Goal: Task Accomplishment & Management: Manage account settings

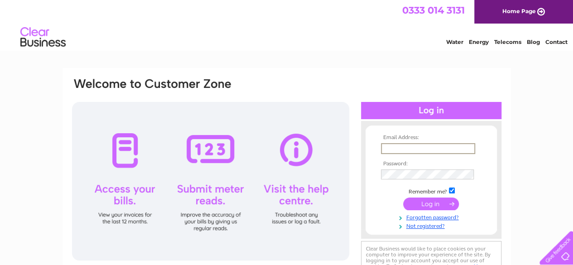
click at [407, 146] on input "text" at bounding box center [428, 148] width 94 height 11
type input "nhhx3@aol.com"
click at [403, 198] on input "submit" at bounding box center [431, 204] width 56 height 13
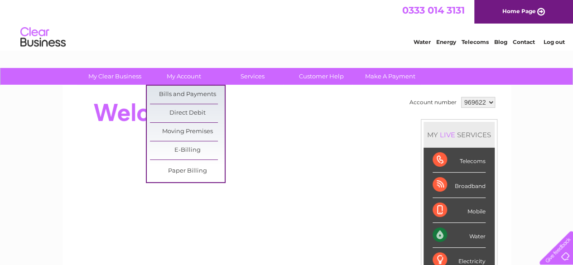
click at [175, 53] on html "0333 014 3131 Home Page Water Energy Telecoms Blog Contact Log out" at bounding box center [286, 26] width 573 height 53
click at [178, 77] on link "My Account" at bounding box center [183, 76] width 75 height 17
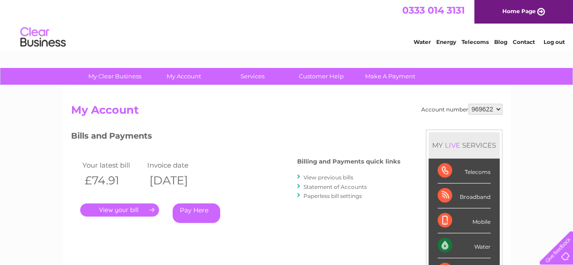
click at [130, 212] on link "." at bounding box center [119, 209] width 79 height 13
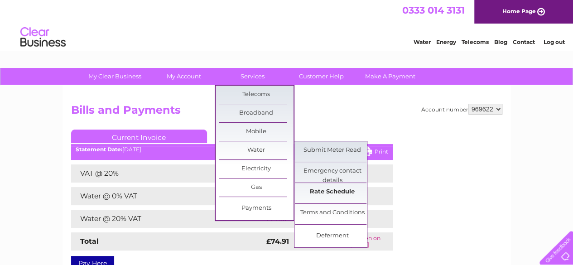
click at [317, 184] on link "Rate Schedule" at bounding box center [332, 192] width 75 height 18
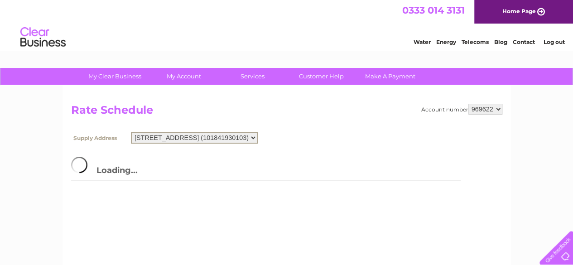
click at [258, 141] on select "[STREET_ADDRESS] (101841930103)" at bounding box center [194, 138] width 127 height 12
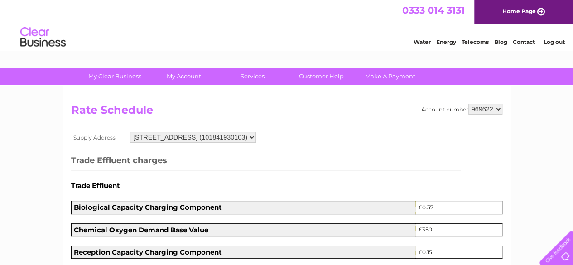
drag, startPoint x: 361, startPoint y: 119, endPoint x: 555, endPoint y: 116, distance: 193.8
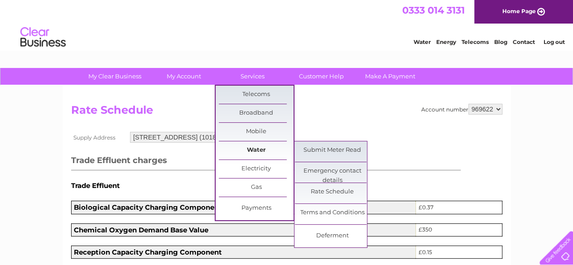
click at [264, 151] on link "Water" at bounding box center [256, 150] width 75 height 18
click at [253, 144] on link "Water" at bounding box center [256, 150] width 75 height 18
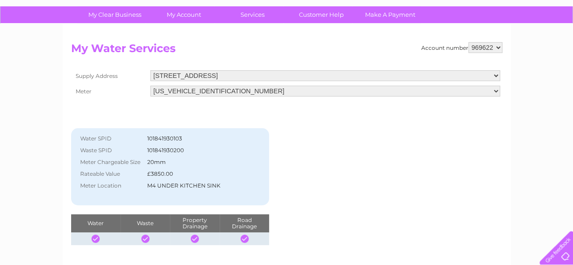
scroll to position [60, 0]
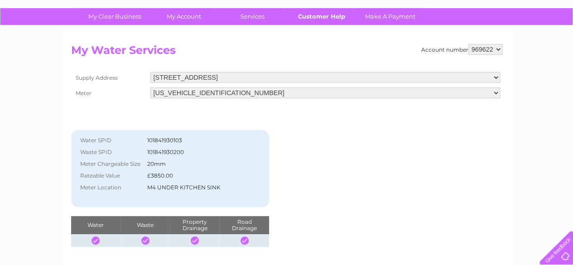
click at [309, 22] on link "Customer Help" at bounding box center [321, 16] width 75 height 17
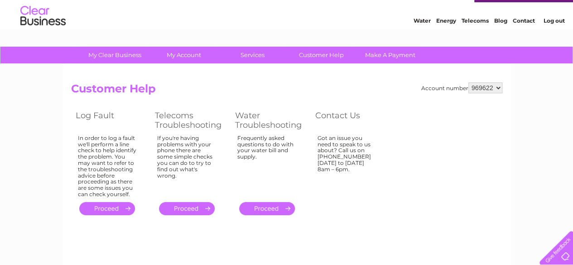
scroll to position [20, 0]
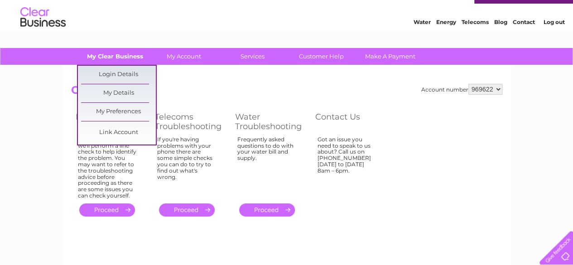
click at [120, 52] on link "My Clear Business" at bounding box center [114, 56] width 75 height 17
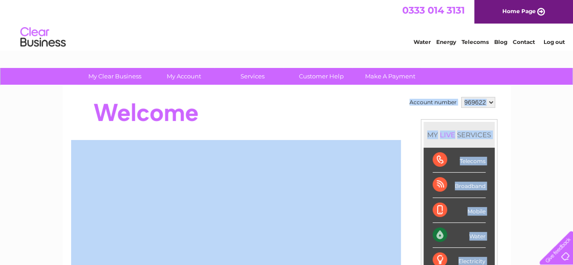
drag, startPoint x: 571, startPoint y: 82, endPoint x: 569, endPoint y: 141, distance: 58.9
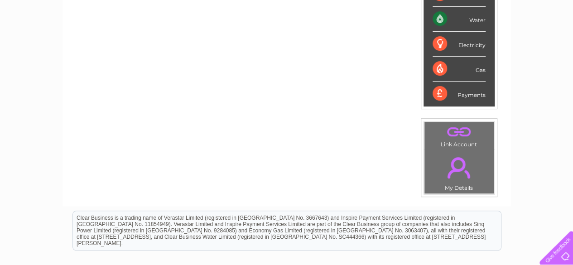
scroll to position [215, 0]
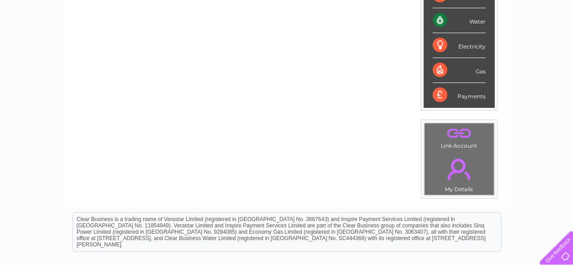
click at [463, 170] on link "." at bounding box center [459, 169] width 65 height 32
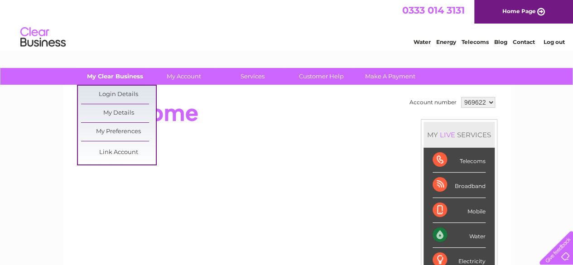
click at [122, 76] on link "My Clear Business" at bounding box center [114, 76] width 75 height 17
click at [120, 112] on link "My Details" at bounding box center [118, 113] width 75 height 18
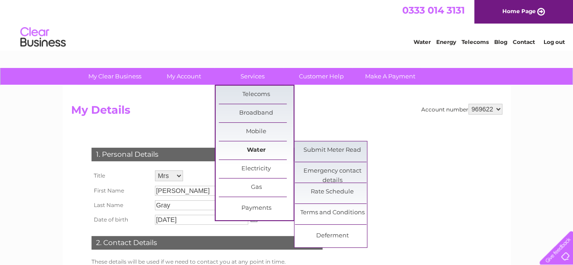
click at [257, 150] on link "Water" at bounding box center [256, 150] width 75 height 18
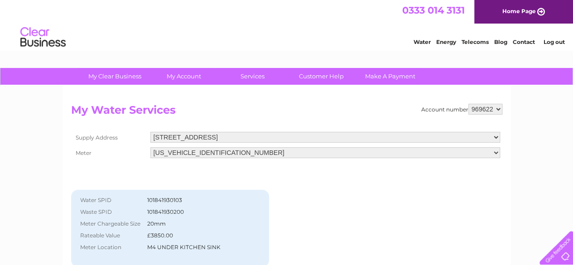
drag, startPoint x: 469, startPoint y: 109, endPoint x: 490, endPoint y: 110, distance: 21.3
click at [490, 110] on select "969622" at bounding box center [485, 109] width 34 height 11
